Goal: Book appointment/travel/reservation

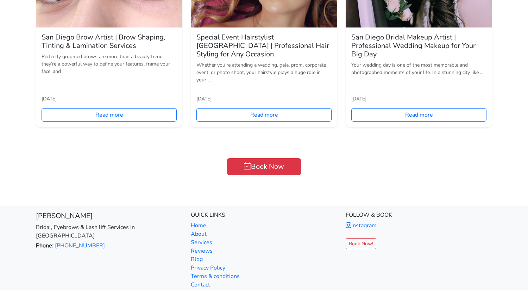
scroll to position [893, 0]
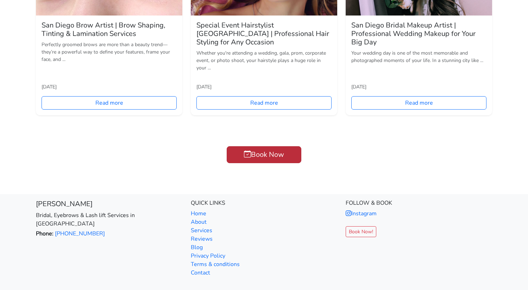
click at [264, 146] on link "Book Now" at bounding box center [264, 154] width 75 height 17
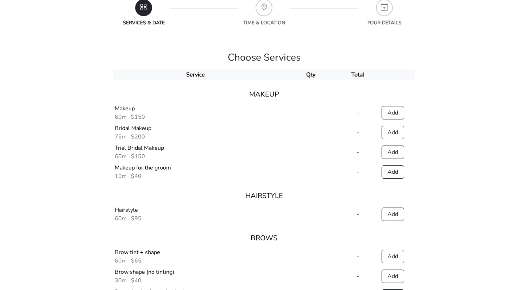
scroll to position [100, 0]
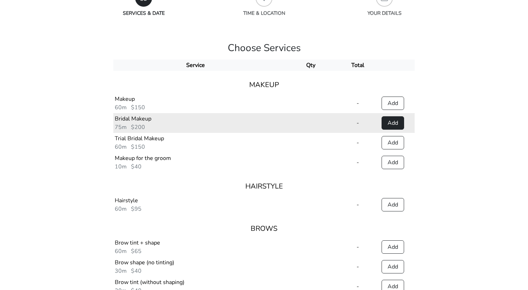
click at [396, 124] on button "Add" at bounding box center [393, 122] width 23 height 13
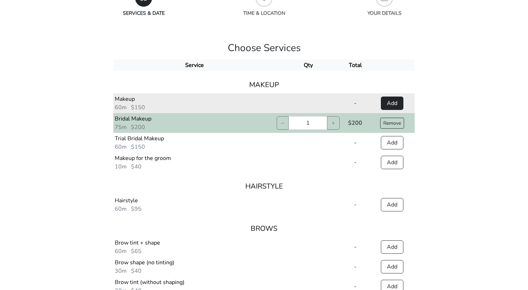
click at [391, 104] on button "Add" at bounding box center [392, 102] width 23 height 13
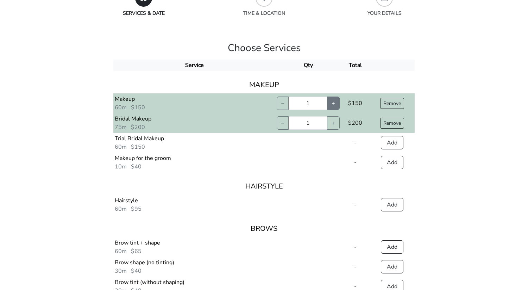
click at [333, 101] on button "+" at bounding box center [333, 102] width 13 height 13
type input "5"
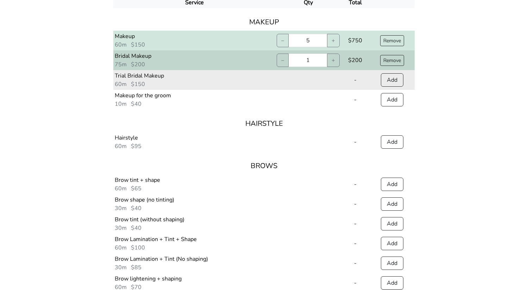
scroll to position [169, 0]
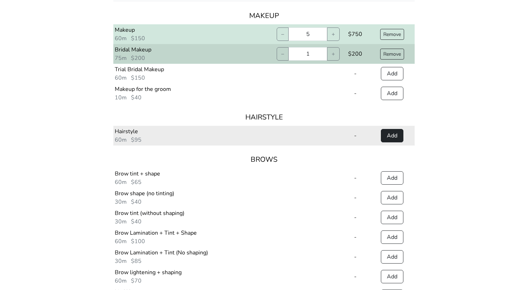
click at [390, 137] on button "Add" at bounding box center [392, 135] width 23 height 13
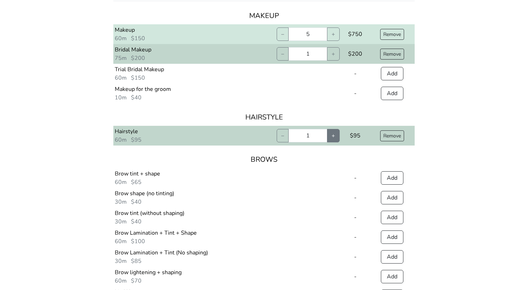
click at [332, 136] on button "+" at bounding box center [333, 135] width 13 height 13
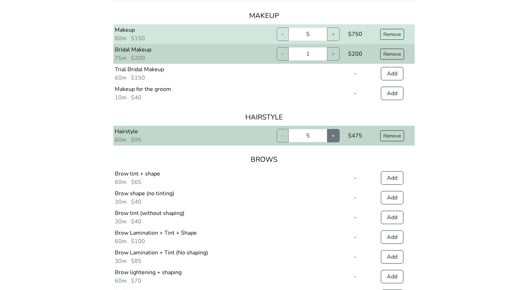
type input "6"
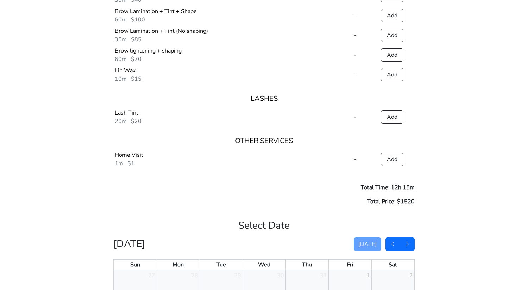
scroll to position [394, 0]
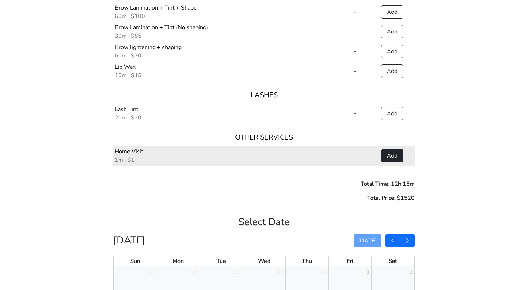
click at [394, 156] on button "Add" at bounding box center [392, 155] width 23 height 13
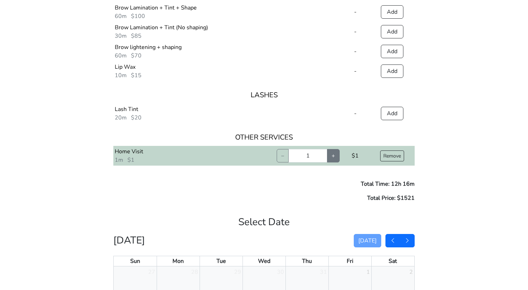
click at [331, 156] on button "+" at bounding box center [333, 155] width 13 height 13
click at [333, 156] on button "+" at bounding box center [333, 155] width 13 height 13
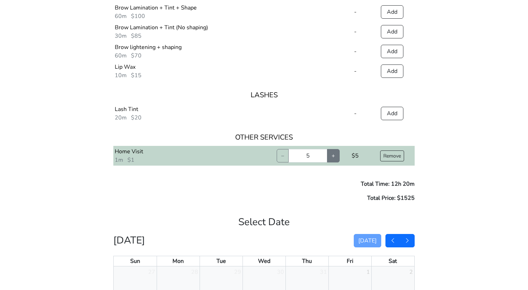
type input "6"
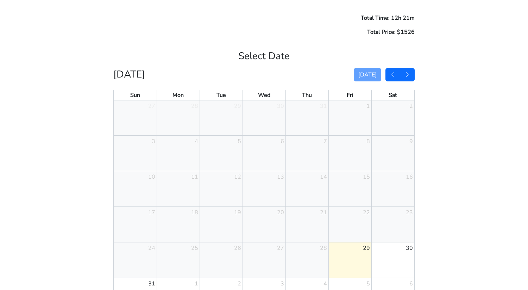
scroll to position [555, 0]
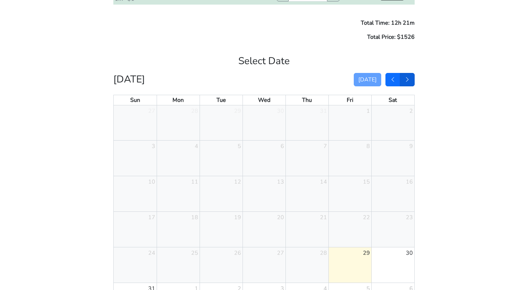
click at [408, 82] on span "button" at bounding box center [407, 80] width 6 height 8
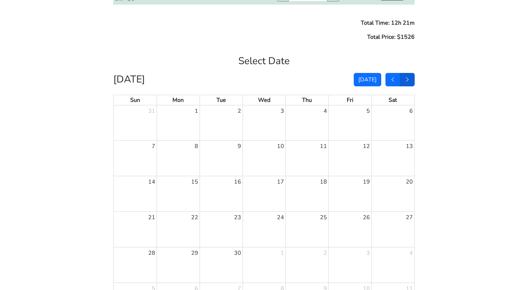
click at [408, 82] on span "button" at bounding box center [407, 80] width 6 height 8
click at [392, 120] on div "4" at bounding box center [393, 122] width 43 height 35
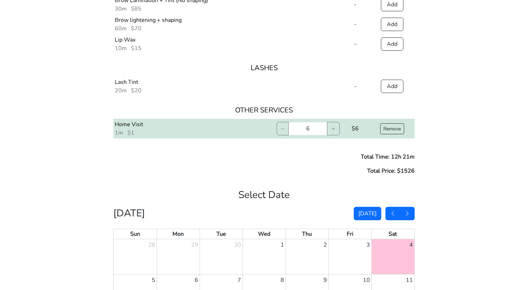
scroll to position [130, 0]
